Goal: Use online tool/utility: Utilize a website feature to perform a specific function

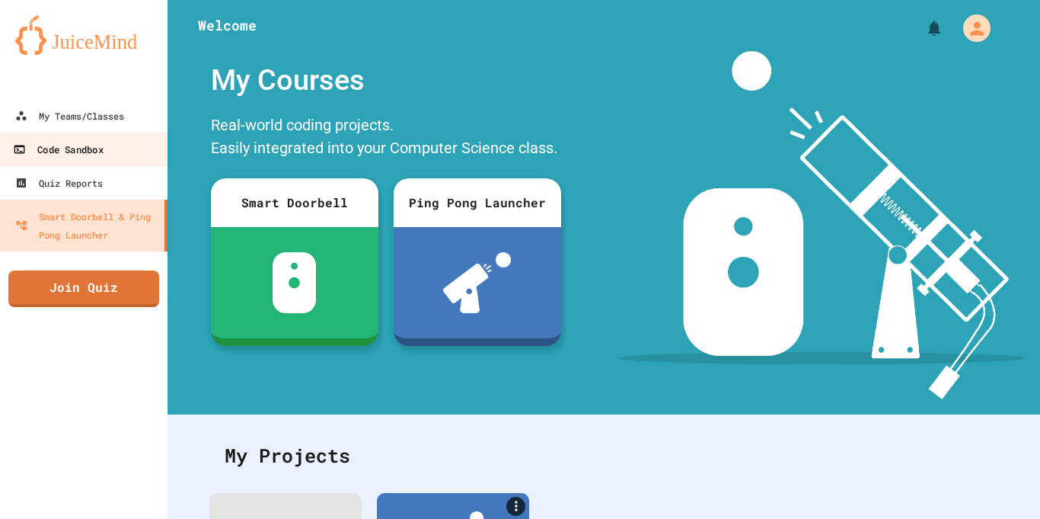
click at [46, 148] on div "Code Sandbox" at bounding box center [58, 149] width 90 height 19
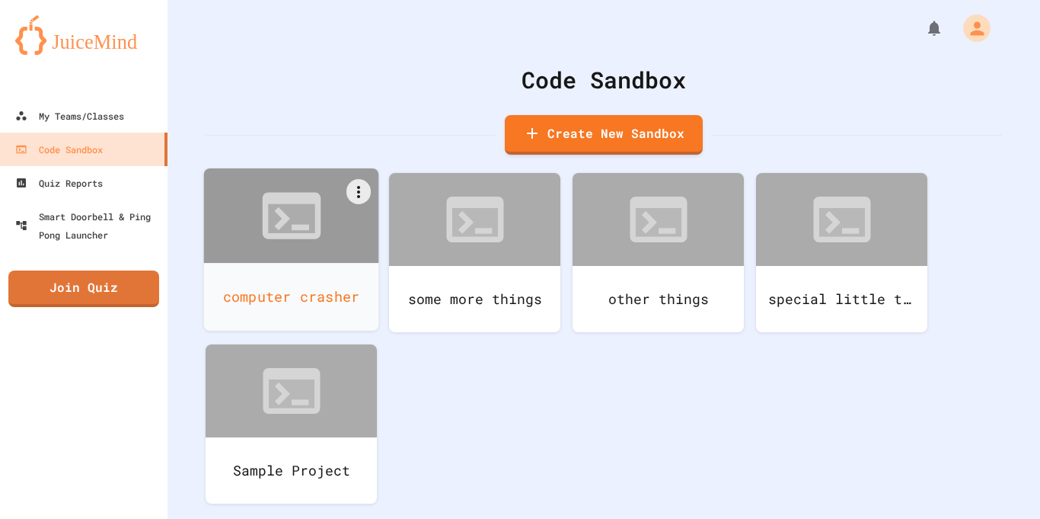
click at [282, 302] on div "computer crasher" at bounding box center [291, 297] width 175 height 68
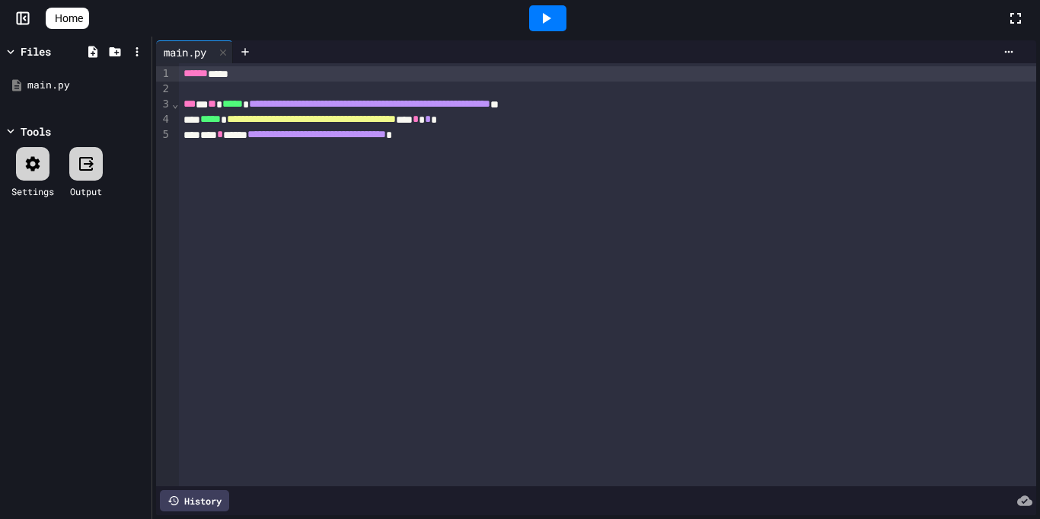
click at [521, 143] on div "**********" at bounding box center [607, 274] width 857 height 423
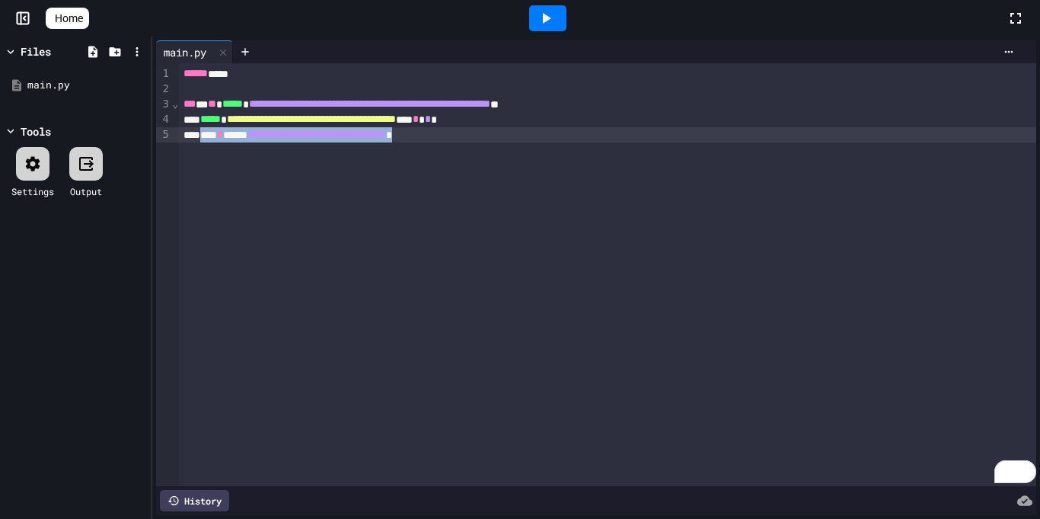
drag, startPoint x: 504, startPoint y: 135, endPoint x: 207, endPoint y: 134, distance: 297.0
click at [207, 134] on div "**********" at bounding box center [607, 134] width 857 height 15
click at [547, 19] on icon at bounding box center [546, 18] width 18 height 18
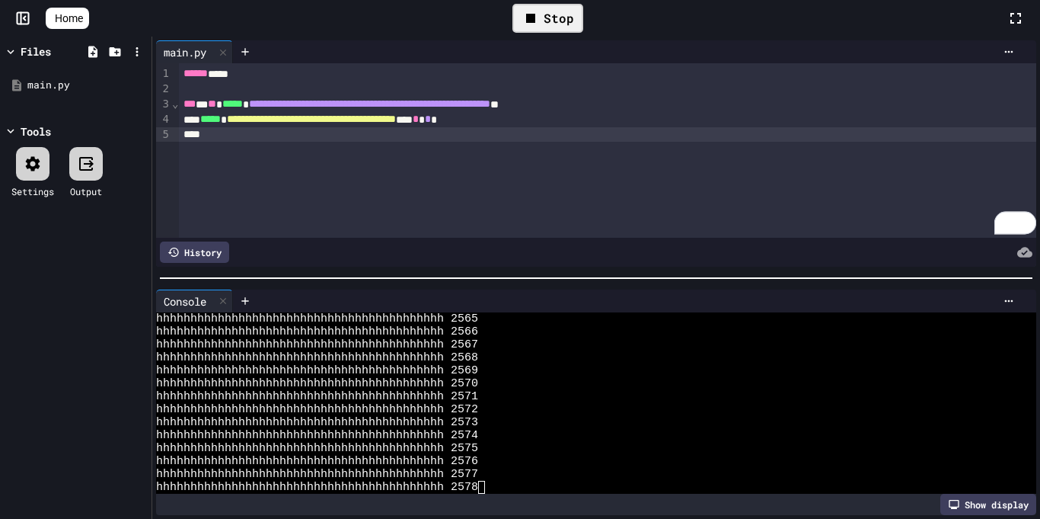
scroll to position [12945, 0]
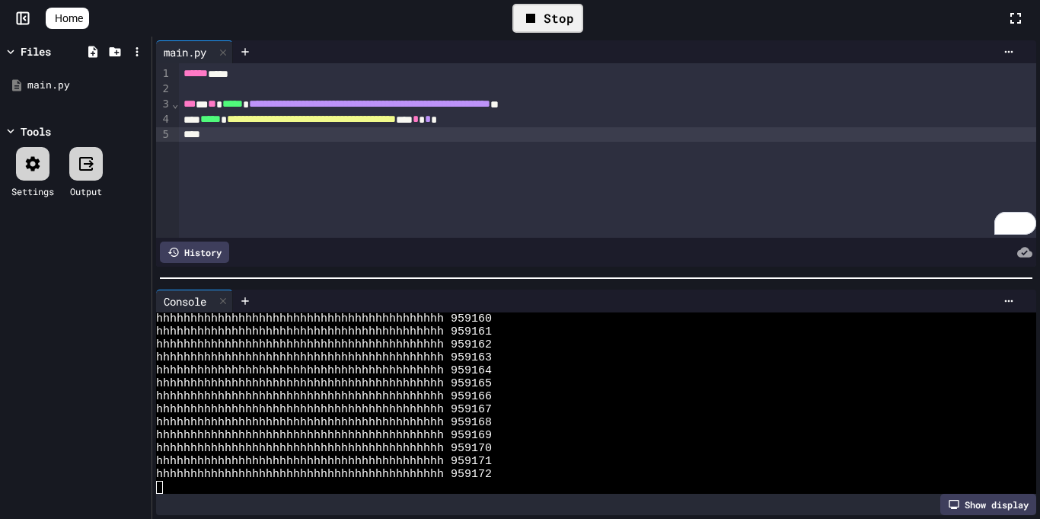
click at [551, 12] on div "Stop" at bounding box center [547, 18] width 71 height 29
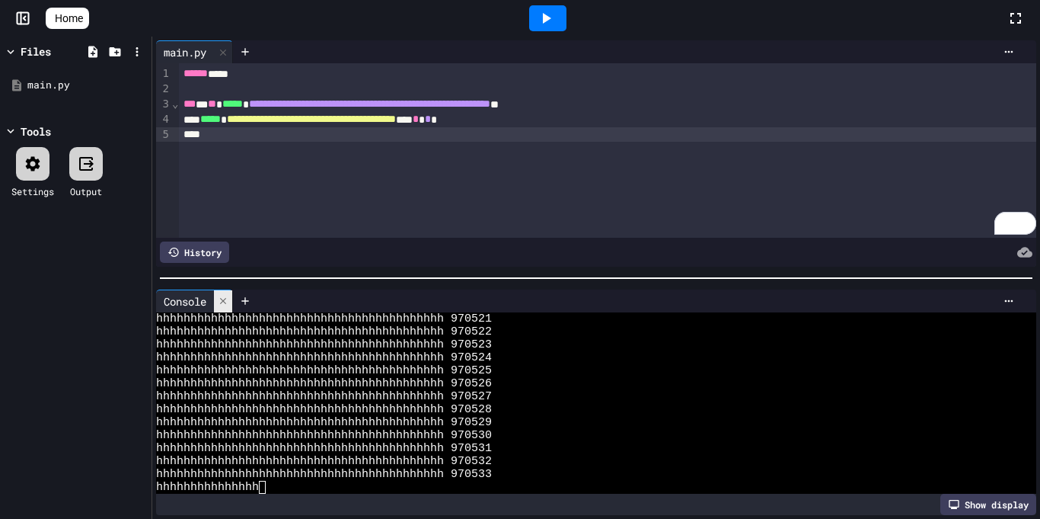
click at [232, 304] on div at bounding box center [223, 301] width 18 height 22
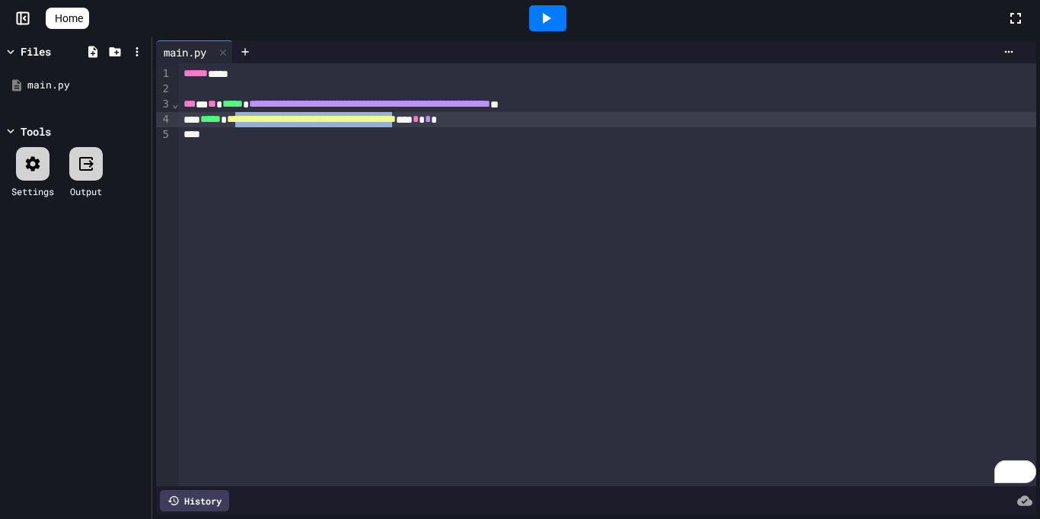
drag, startPoint x: 506, startPoint y: 118, endPoint x: 258, endPoint y: 119, distance: 247.5
click at [258, 119] on span "**********" at bounding box center [311, 118] width 169 height 11
click at [555, 12] on icon at bounding box center [546, 18] width 18 height 18
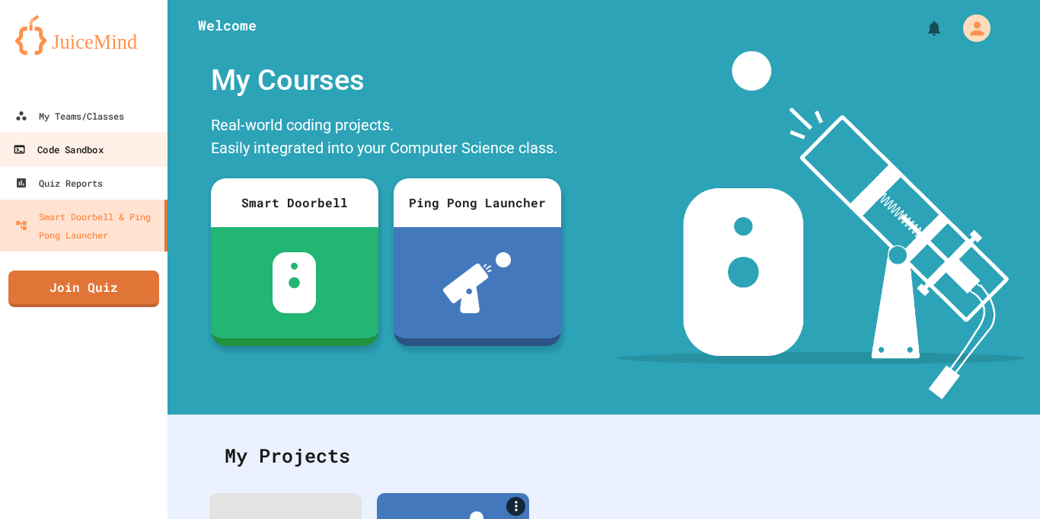
click at [45, 150] on div "Code Sandbox" at bounding box center [58, 149] width 90 height 19
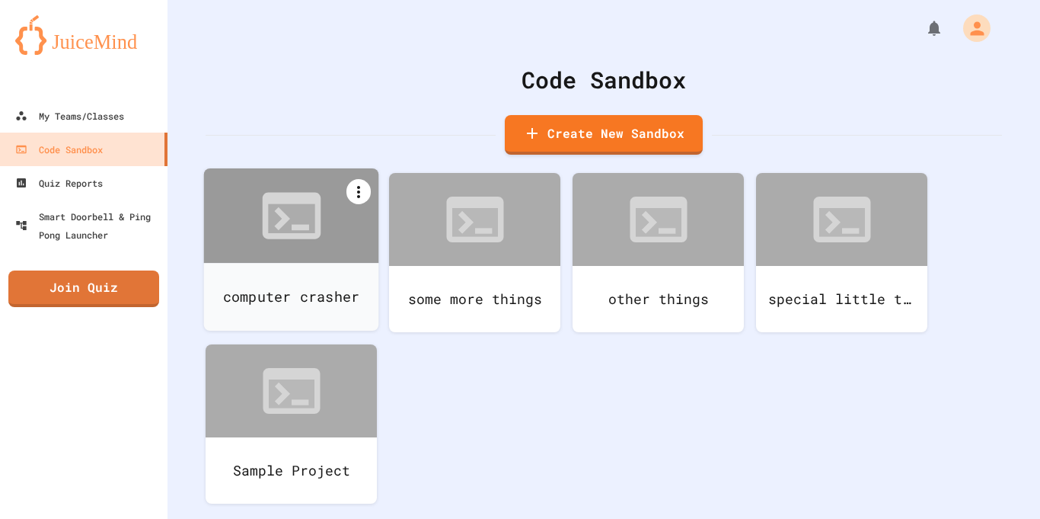
click at [358, 192] on icon at bounding box center [358, 192] width 3 height 12
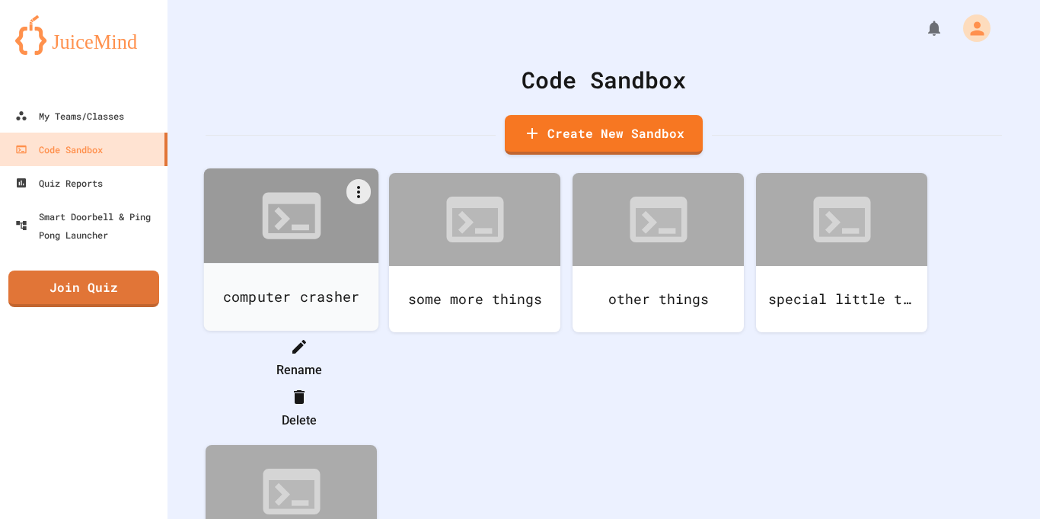
click at [377, 334] on div at bounding box center [299, 346] width 156 height 24
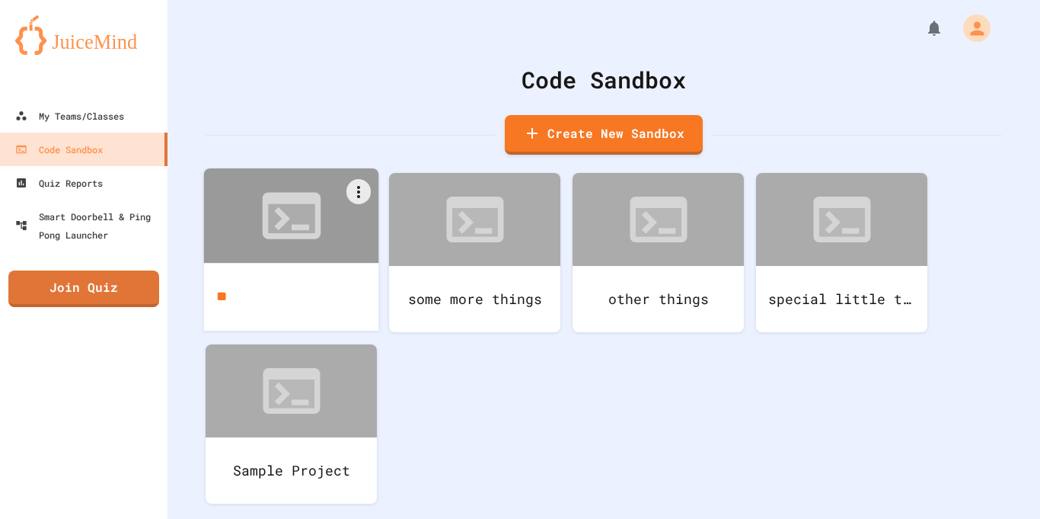
type input "*"
type input "*******"
click at [280, 223] on icon at bounding box center [282, 219] width 16 height 24
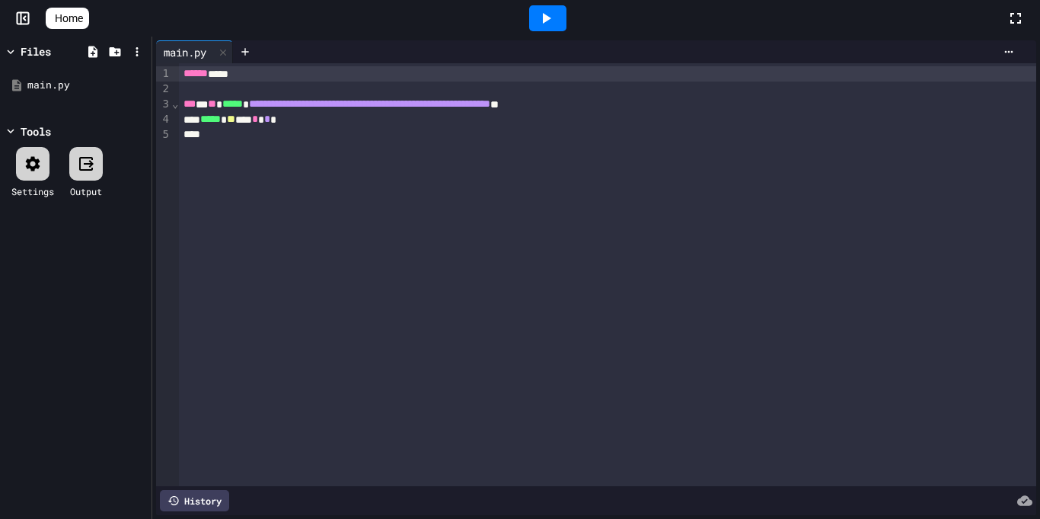
click at [555, 18] on icon at bounding box center [546, 18] width 18 height 18
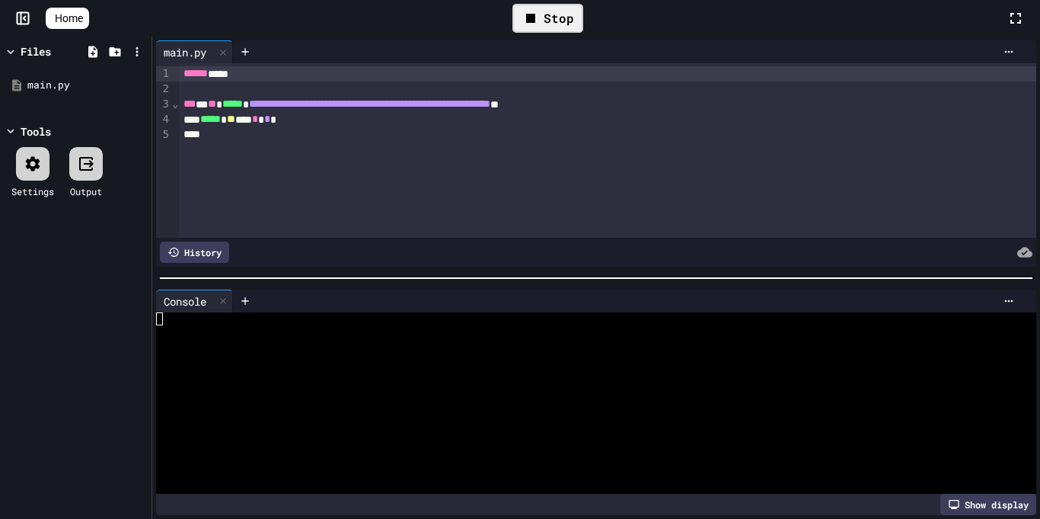
scroll to position [12945, 0]
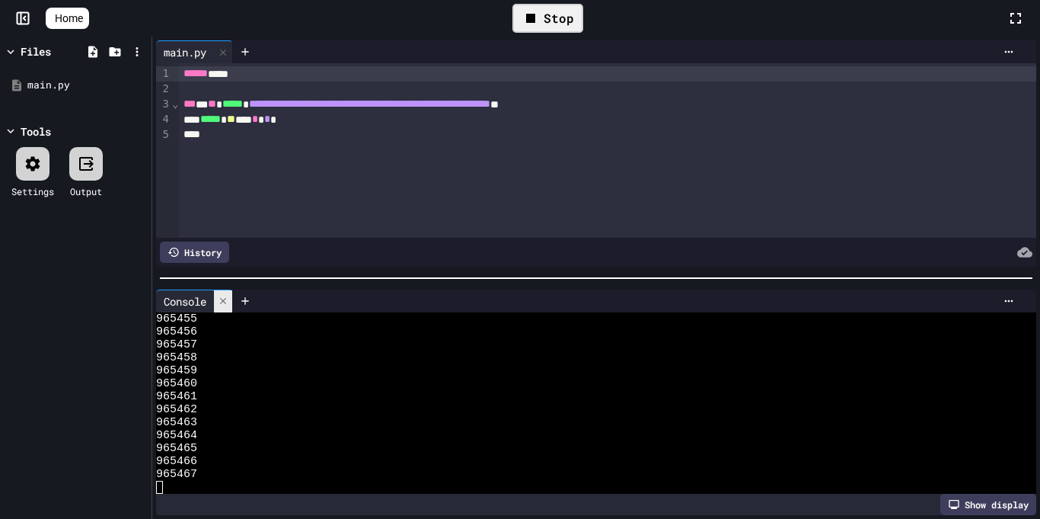
click at [222, 301] on icon at bounding box center [223, 300] width 11 height 11
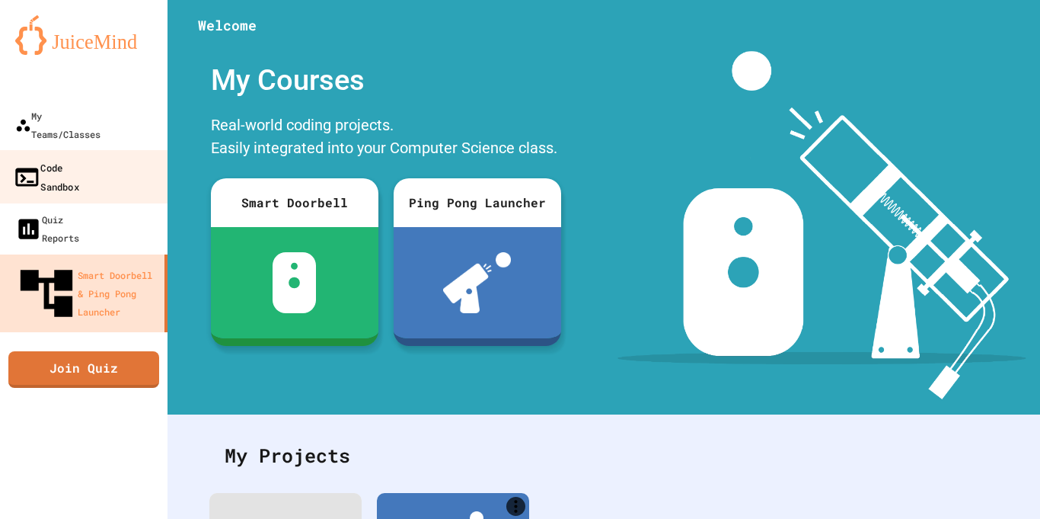
click at [122, 150] on link "Code Sandbox" at bounding box center [84, 176] width 173 height 53
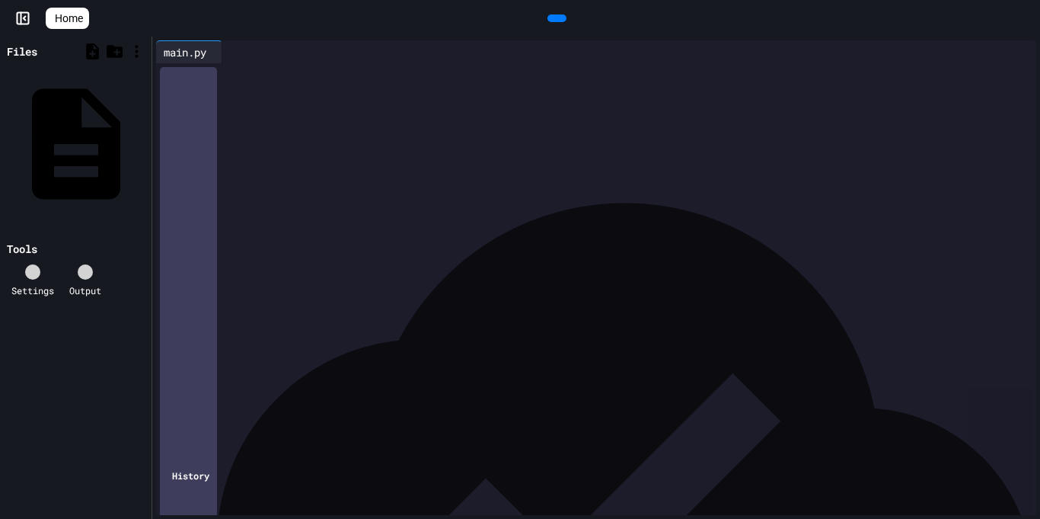
scroll to position [771, 0]
